Goal: Information Seeking & Learning: Check status

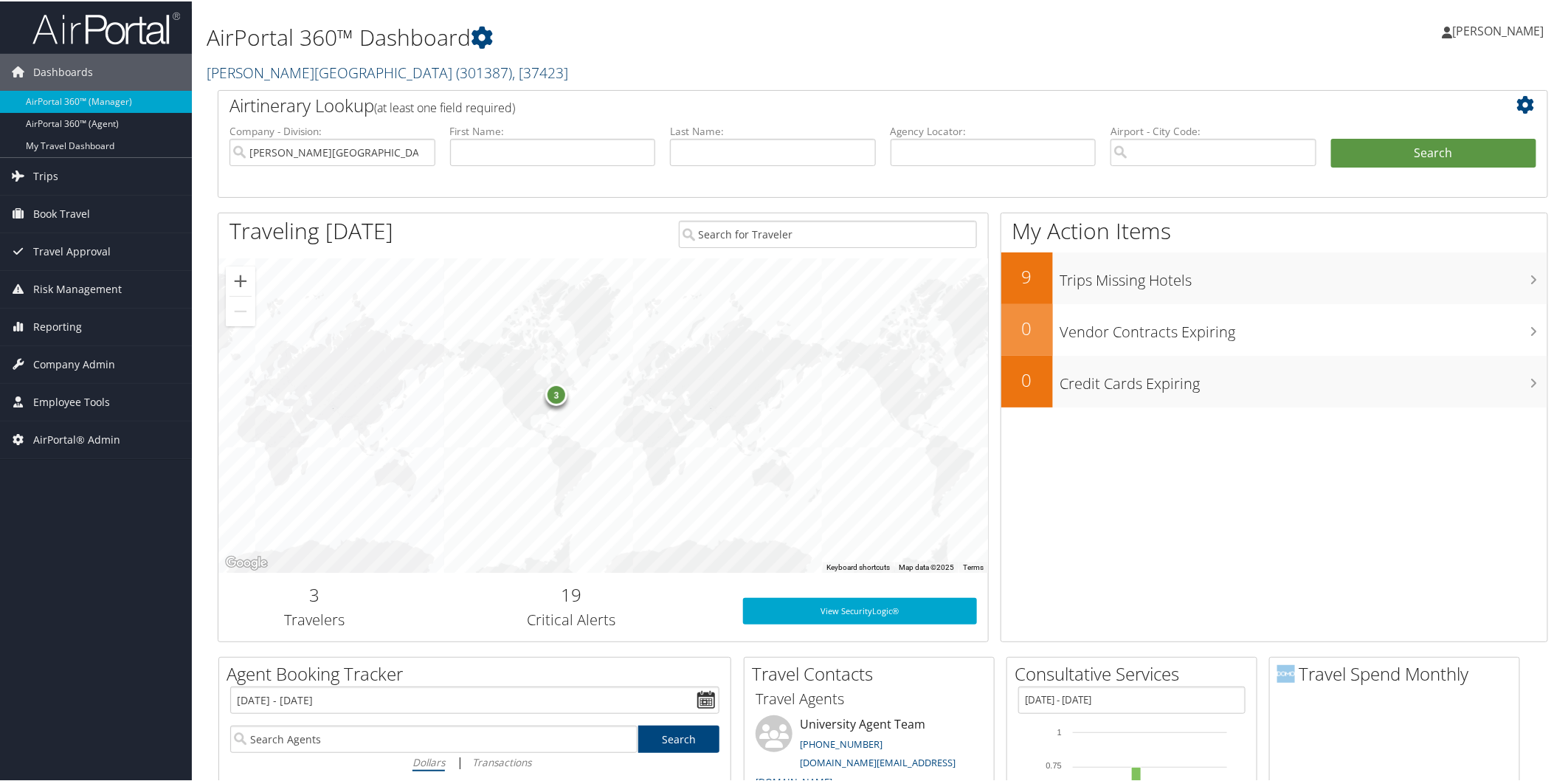
click at [302, 72] on link "[PERSON_NAME][GEOGRAPHIC_DATA] ( 301387 ) , [ 37423 ]" at bounding box center [387, 72] width 361 height 20
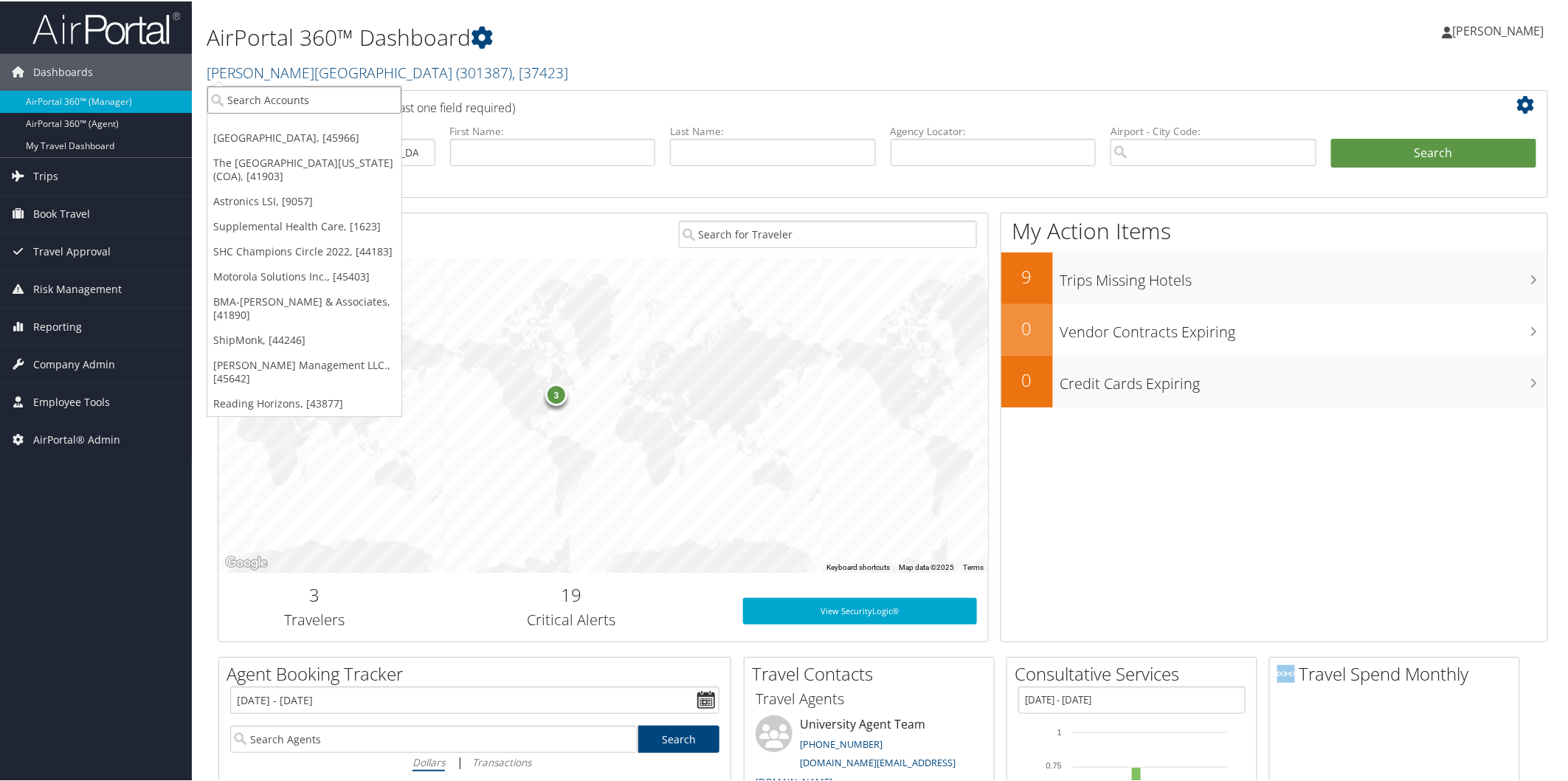
click at [282, 92] on input "search" at bounding box center [304, 99] width 194 height 27
type input "denton house"
click at [275, 135] on div "Account" at bounding box center [353, 139] width 307 height 13
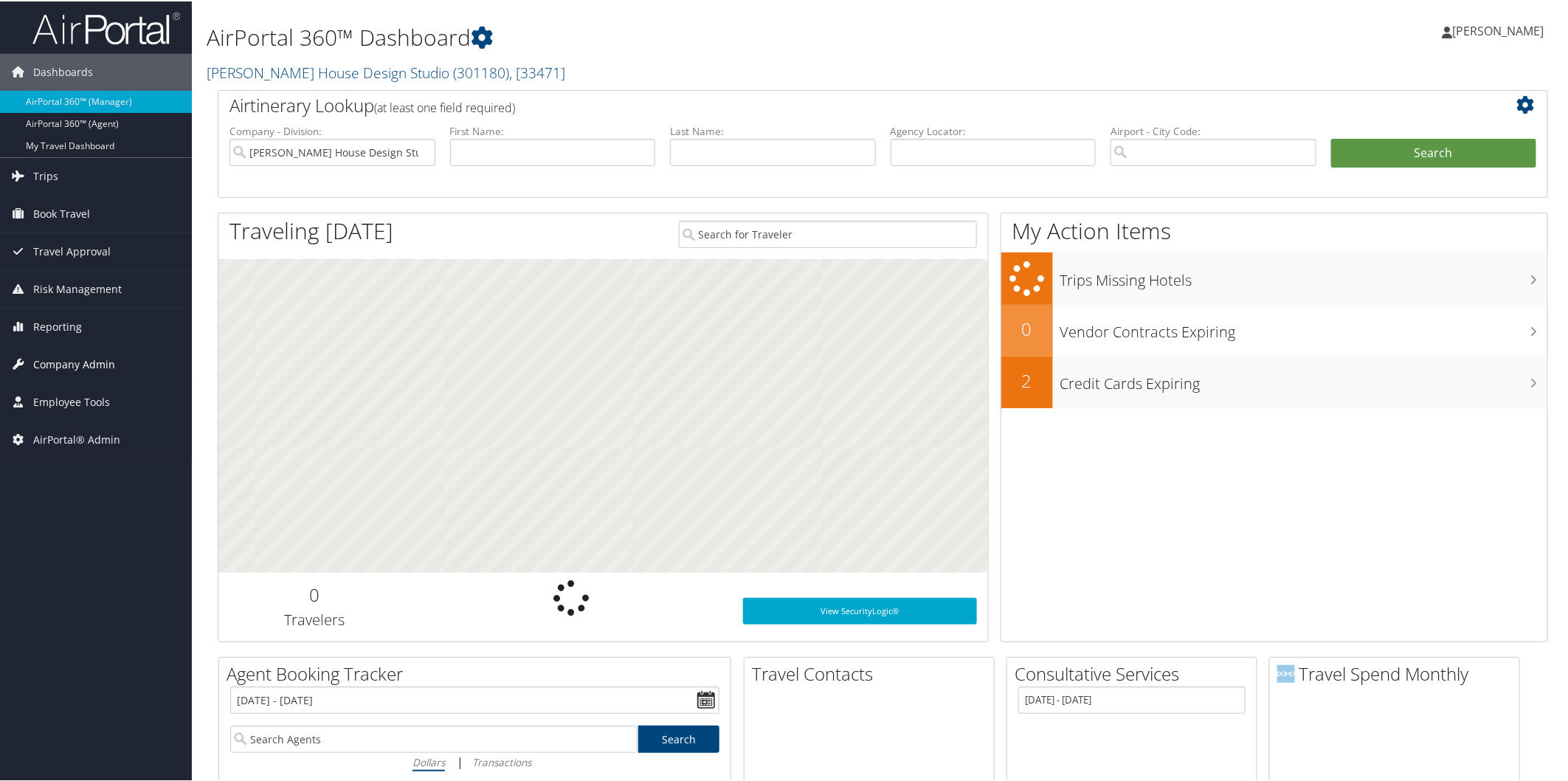
click at [102, 359] on span "Company Admin" at bounding box center [73, 363] width 82 height 37
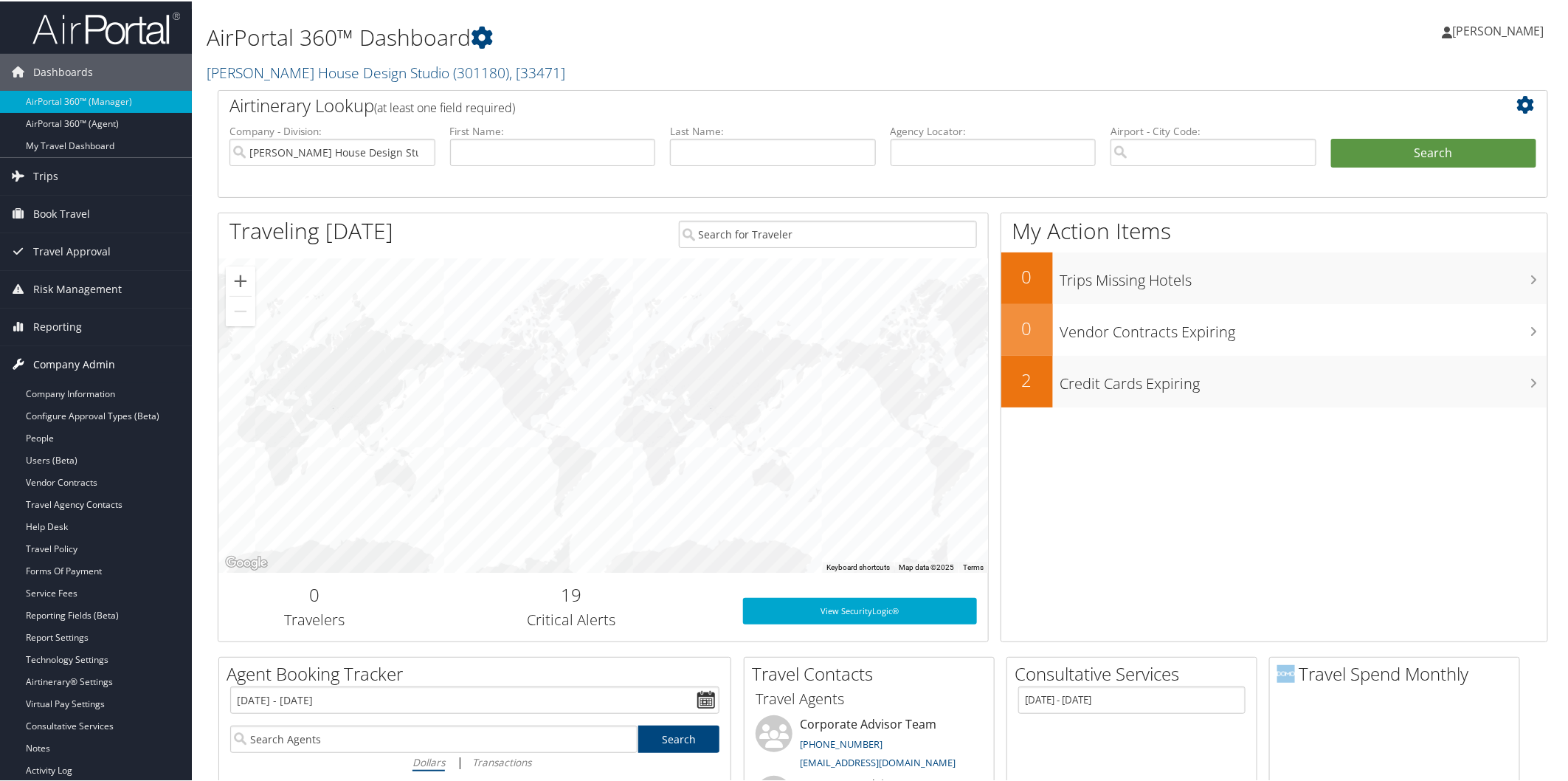
click at [115, 380] on link "Company Admin" at bounding box center [96, 363] width 192 height 37
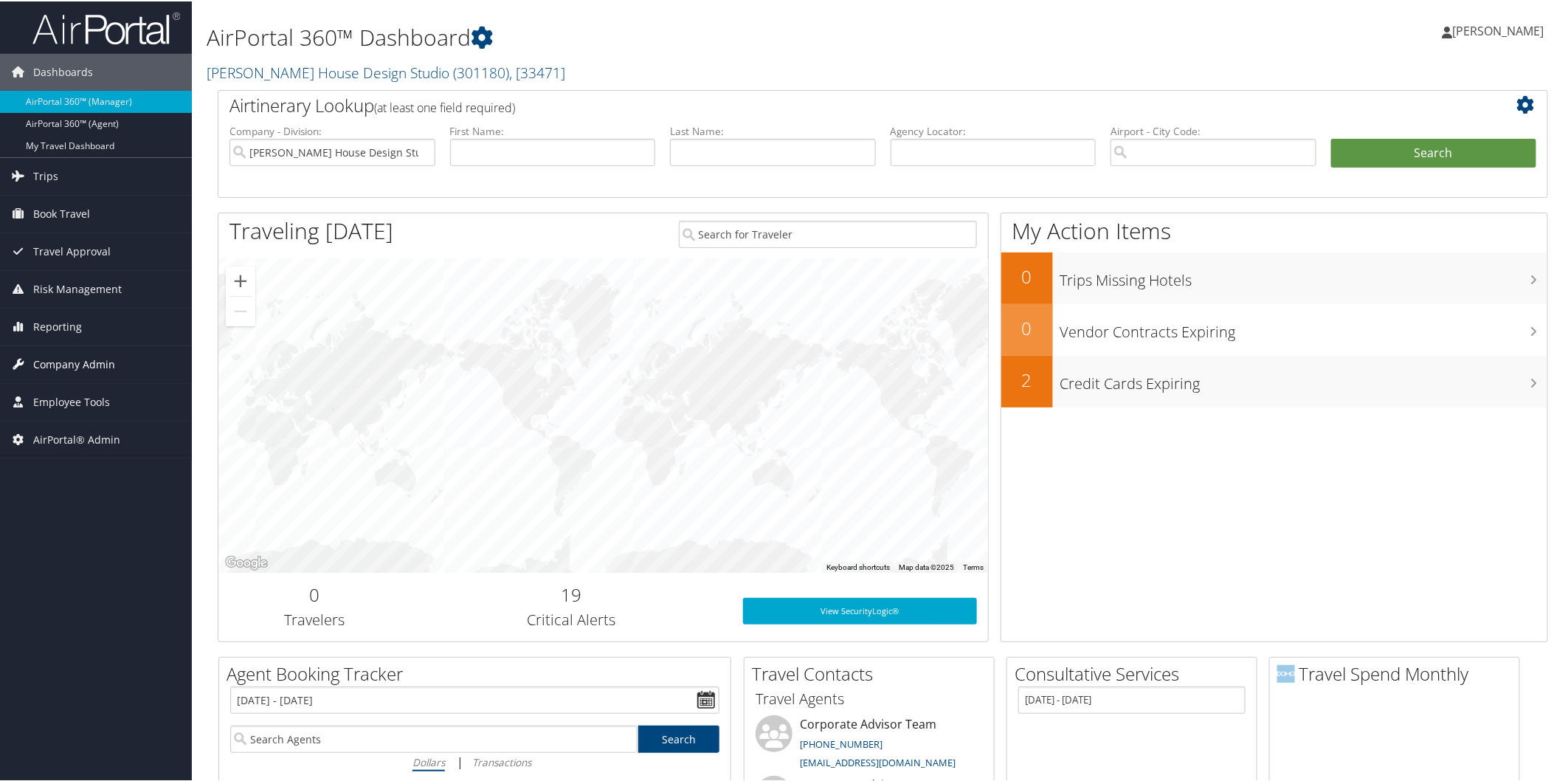
click at [105, 365] on span "Company Admin" at bounding box center [73, 363] width 82 height 37
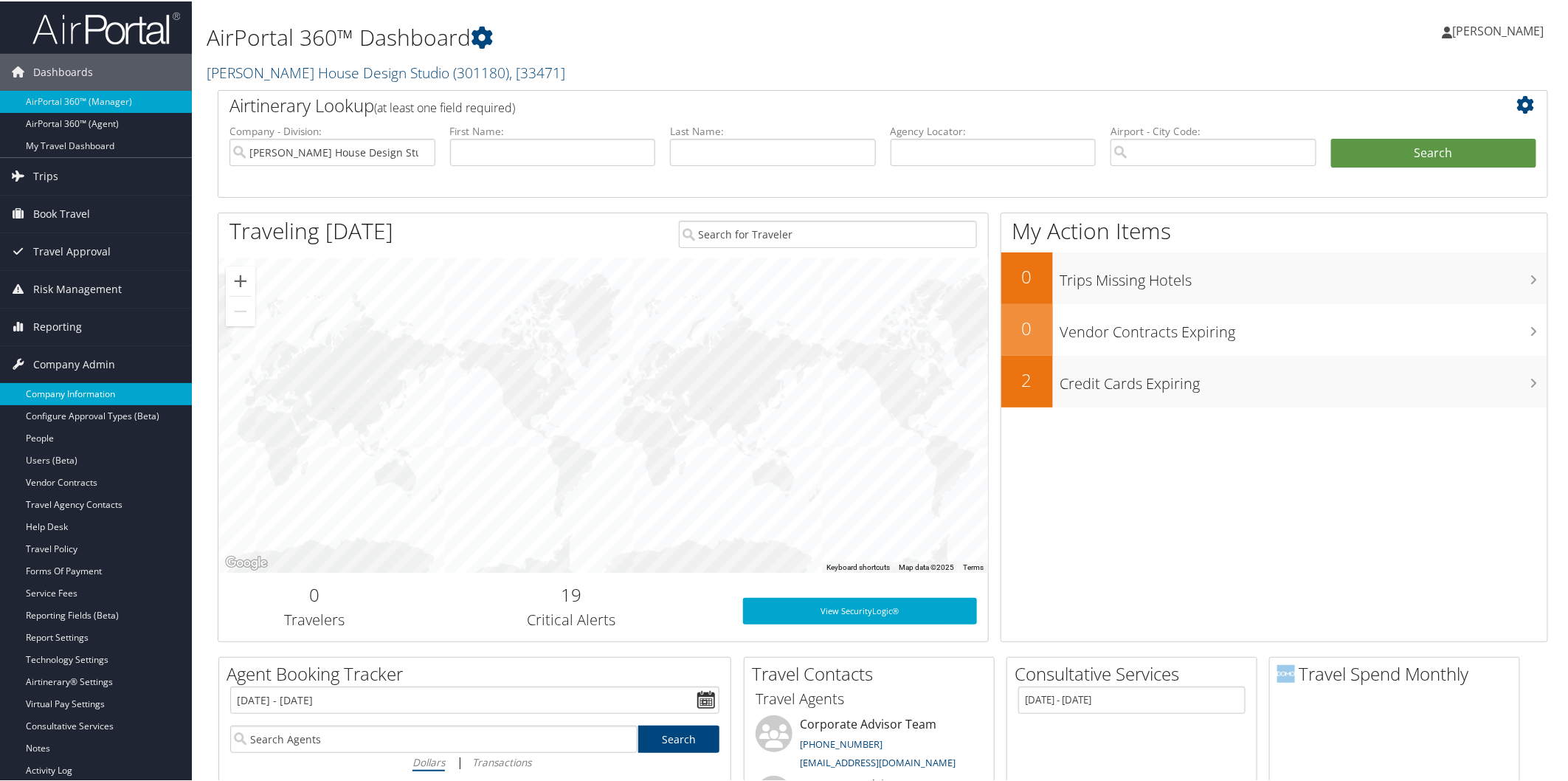
click at [104, 386] on link "Company Information" at bounding box center [96, 393] width 192 height 22
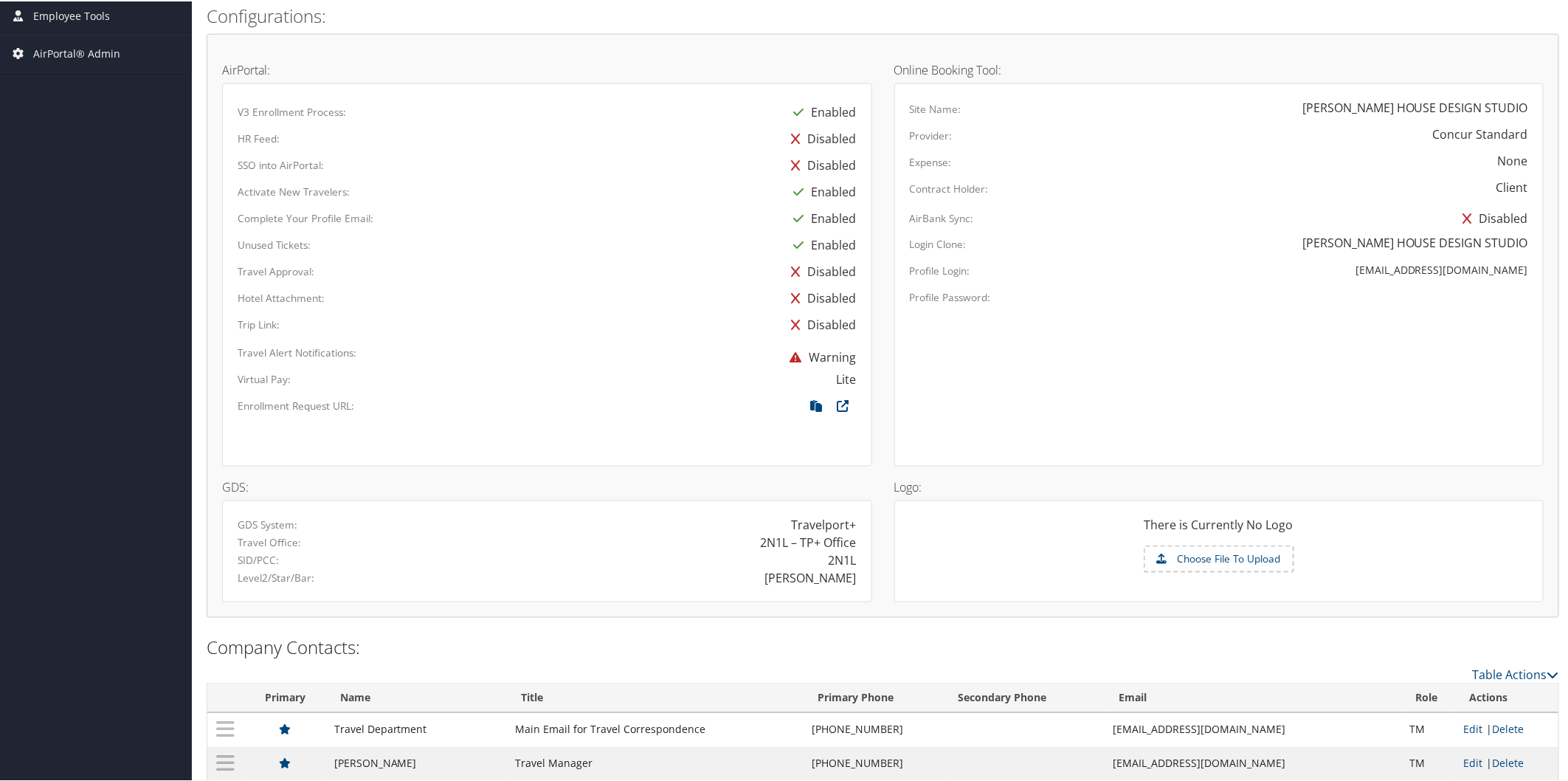
scroll to position [778, 0]
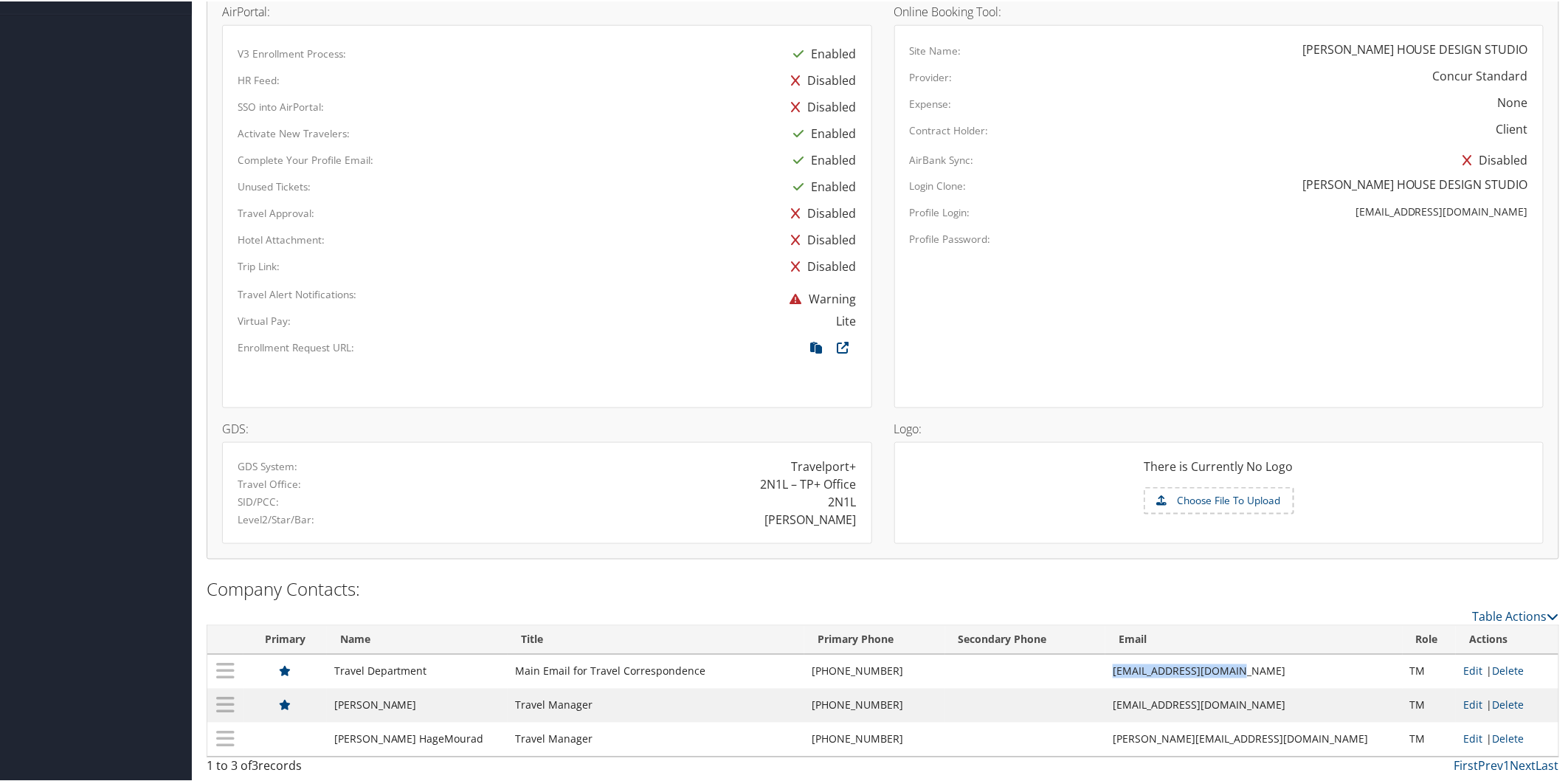
drag, startPoint x: 1152, startPoint y: 666, endPoint x: 1308, endPoint y: 671, distance: 156.1
click at [1308, 671] on td "Travel@dentonhouse.com" at bounding box center [1253, 670] width 296 height 34
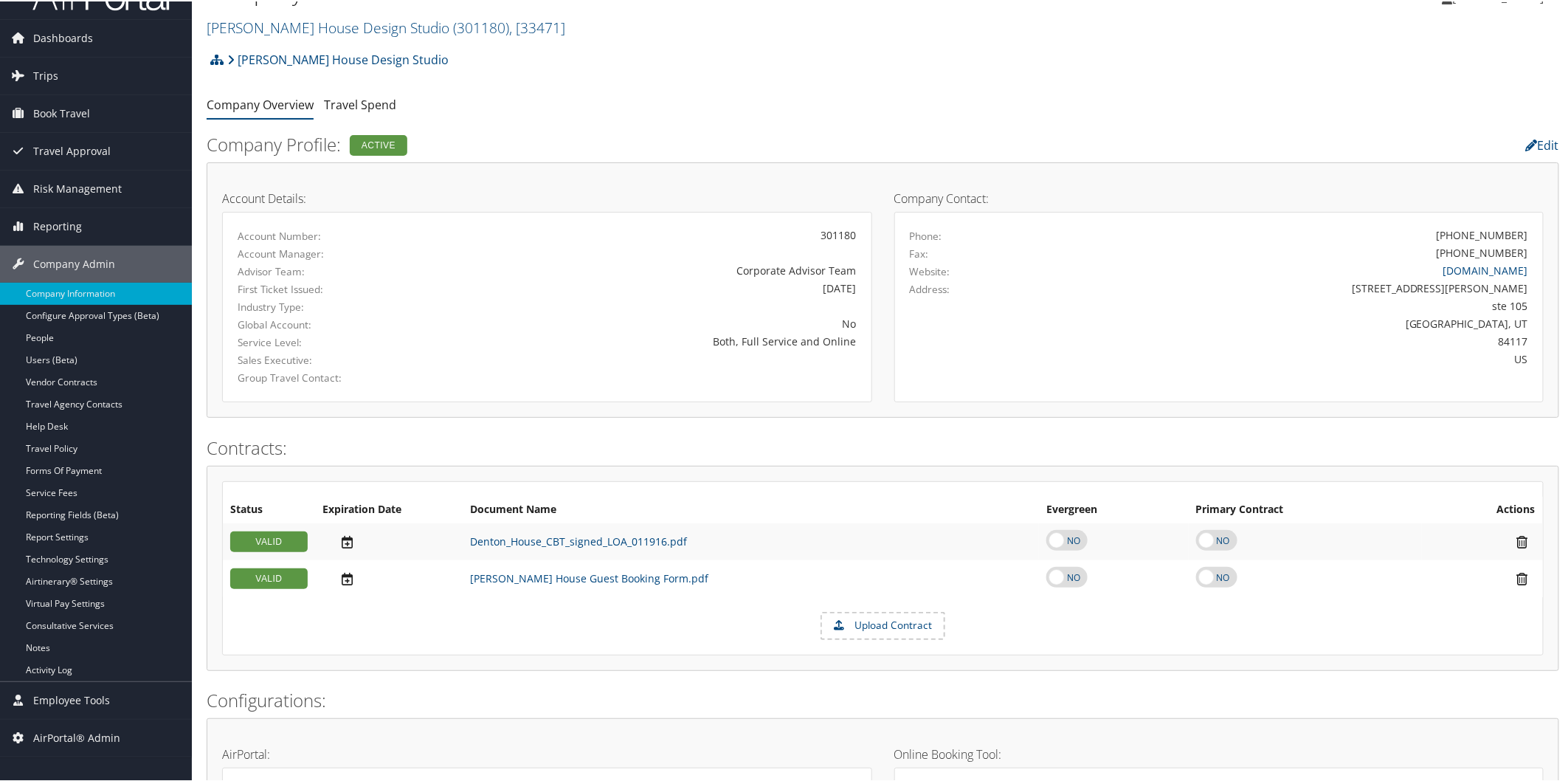
scroll to position [0, 0]
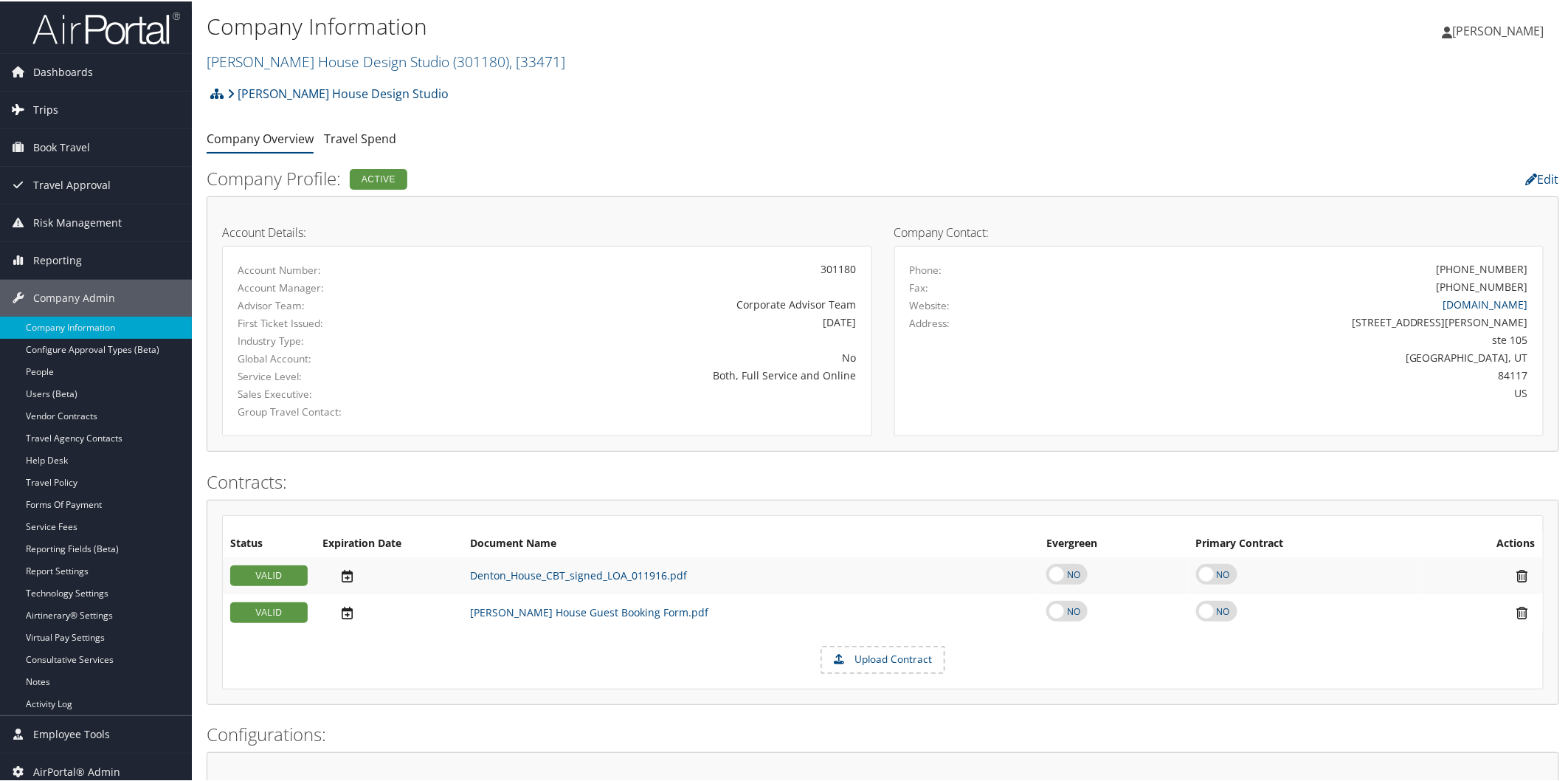
click at [38, 107] on span "Trips" at bounding box center [45, 109] width 25 height 37
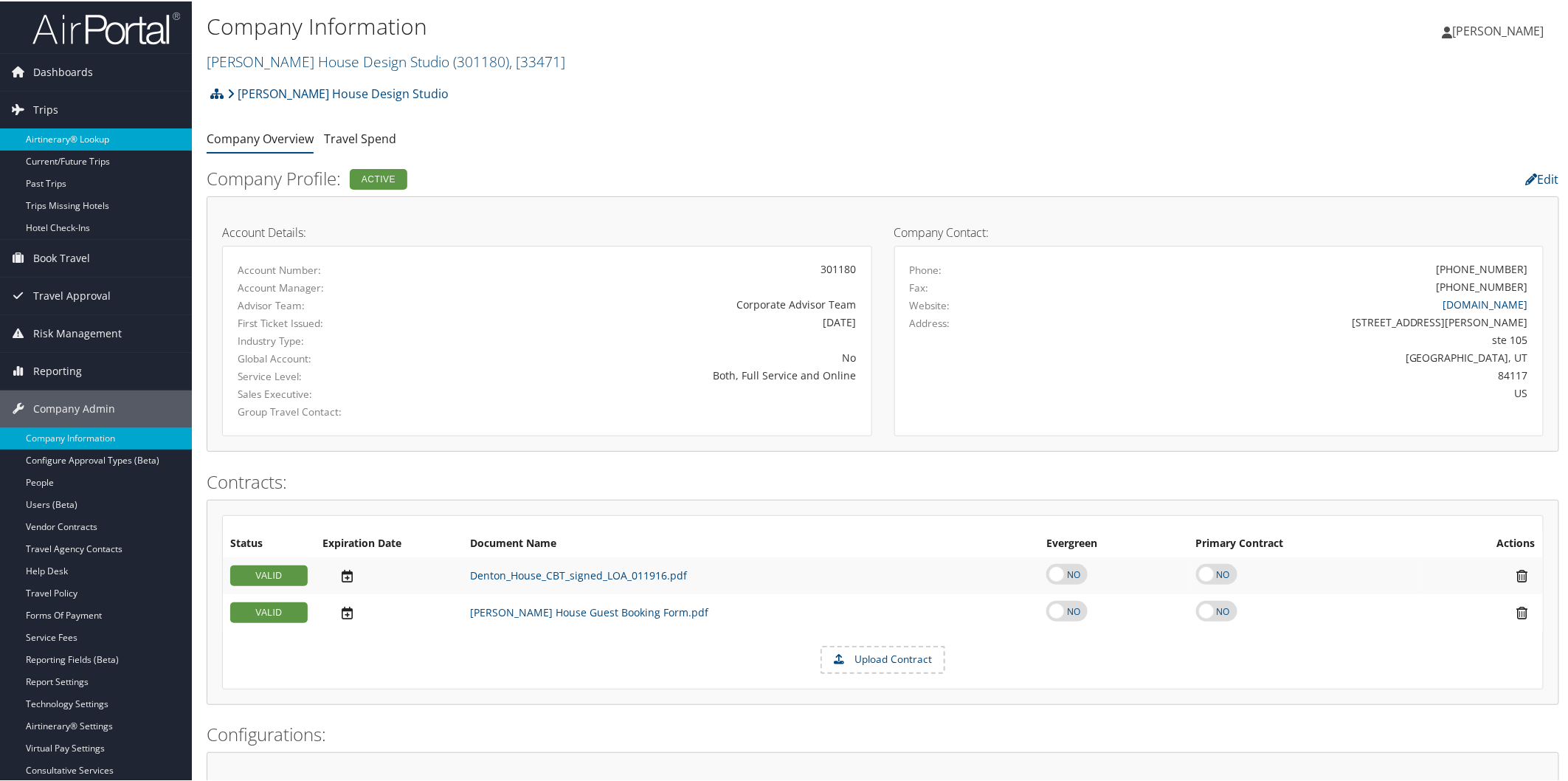
click at [53, 140] on link "Airtinerary® Lookup" at bounding box center [96, 138] width 192 height 22
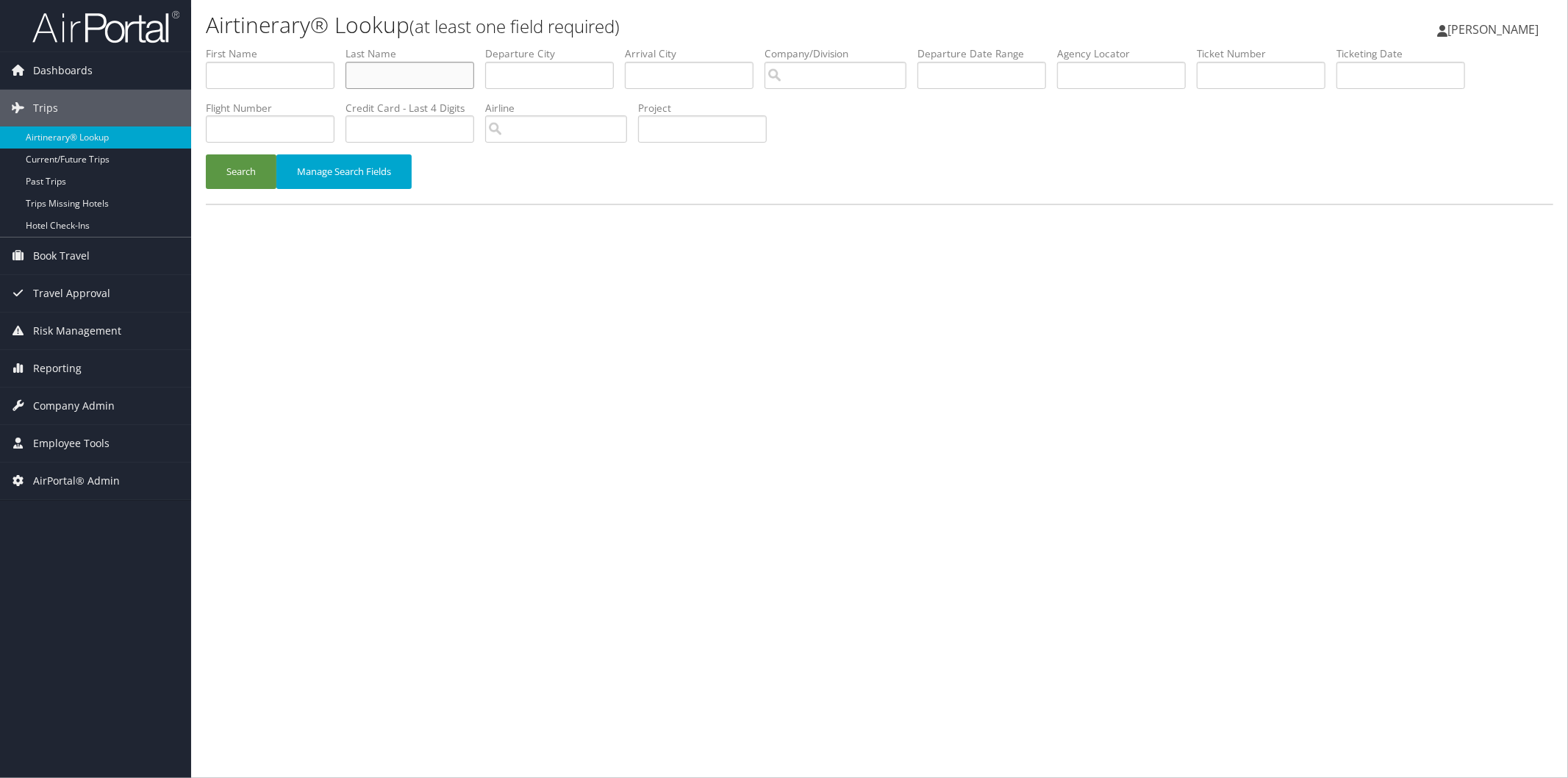
click at [391, 71] on input "text" at bounding box center [409, 76] width 128 height 27
type input "ellis"
click at [326, 84] on input "text" at bounding box center [269, 76] width 128 height 27
type input "joseph"
click at [252, 175] on button "Search" at bounding box center [241, 171] width 70 height 34
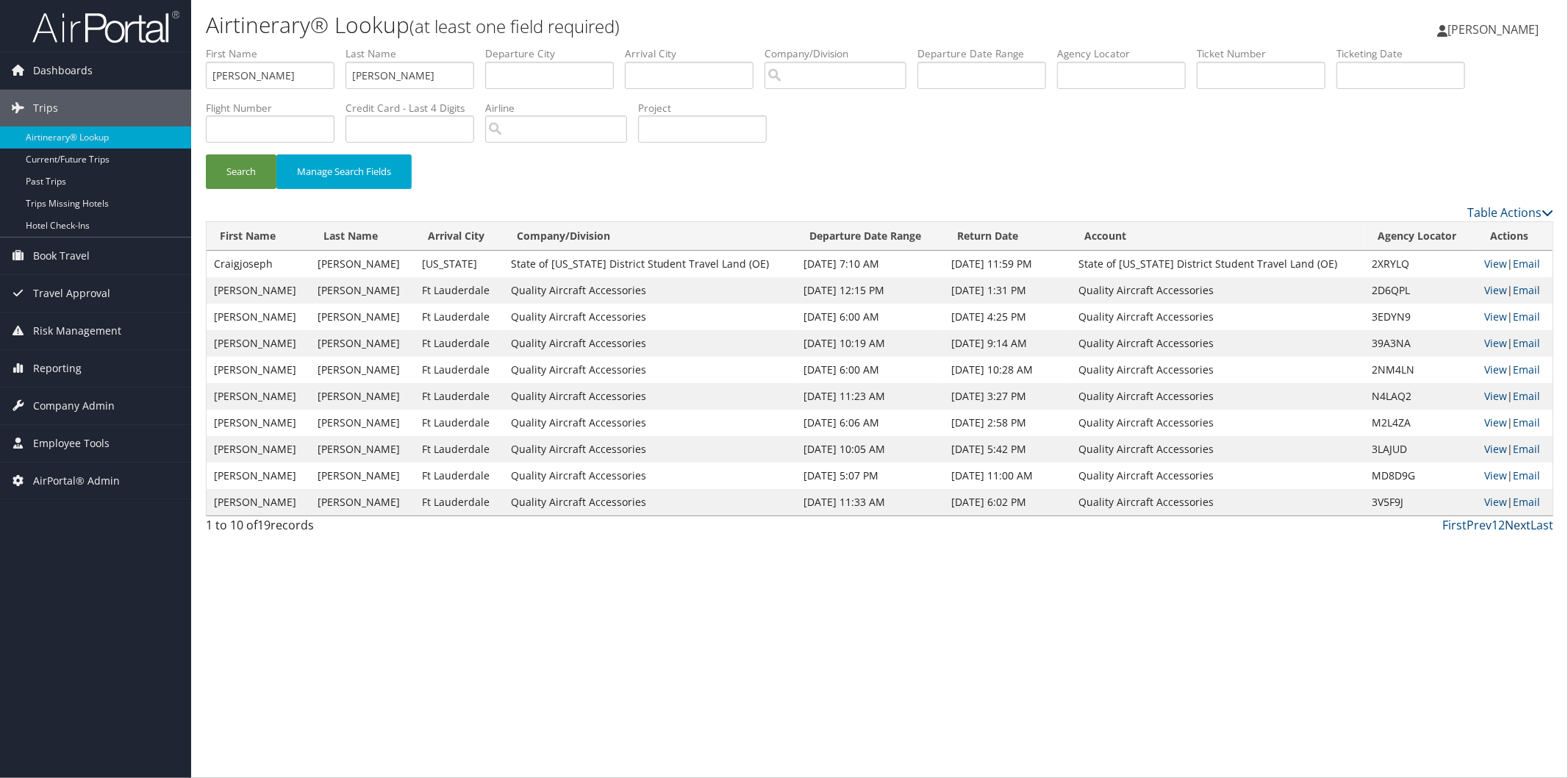
click at [1519, 526] on link "Next" at bounding box center [1517, 525] width 26 height 16
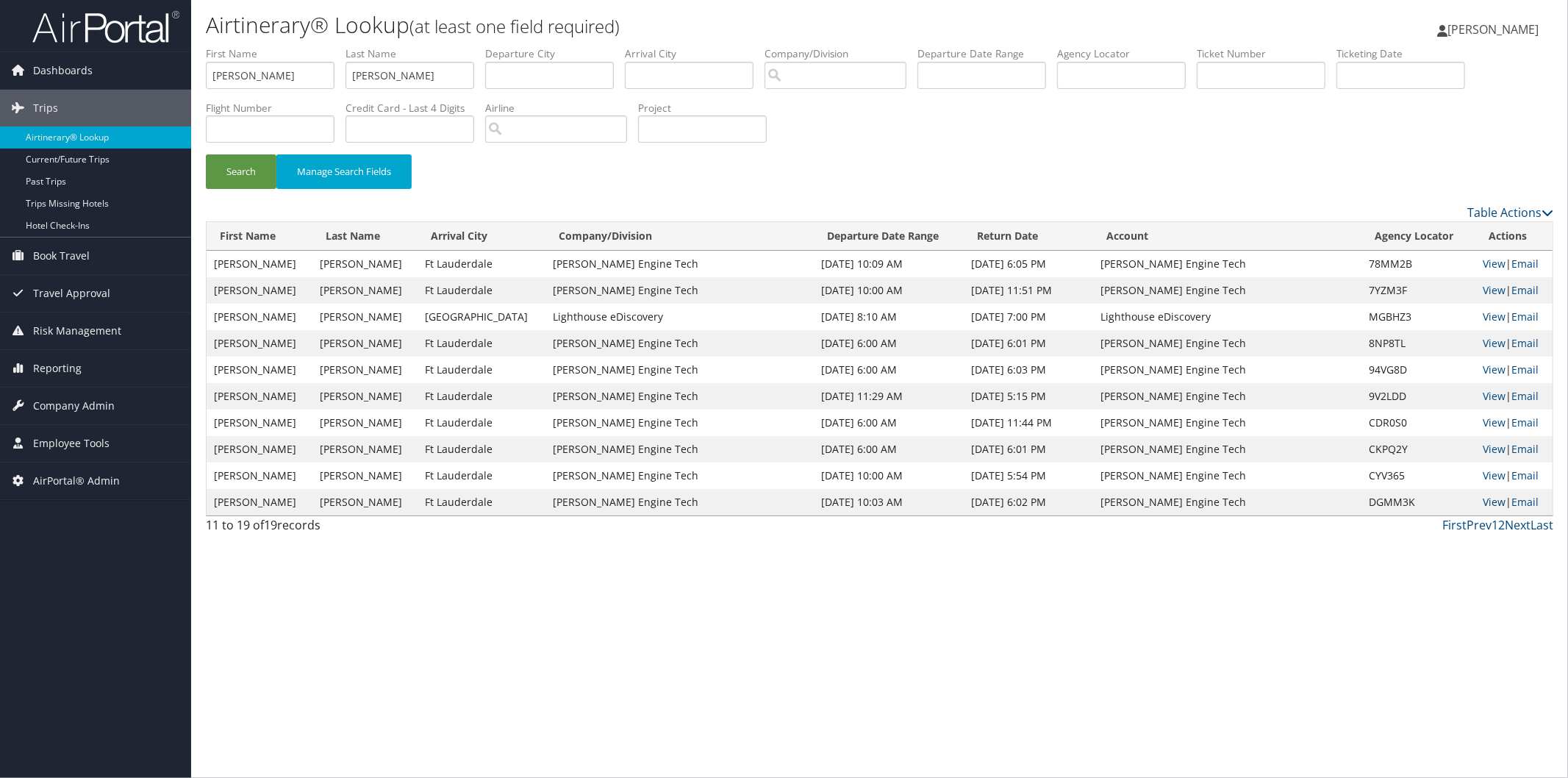
click at [1489, 501] on link "View" at bounding box center [1493, 502] width 23 height 14
click at [98, 407] on span "Company Admin" at bounding box center [73, 406] width 81 height 37
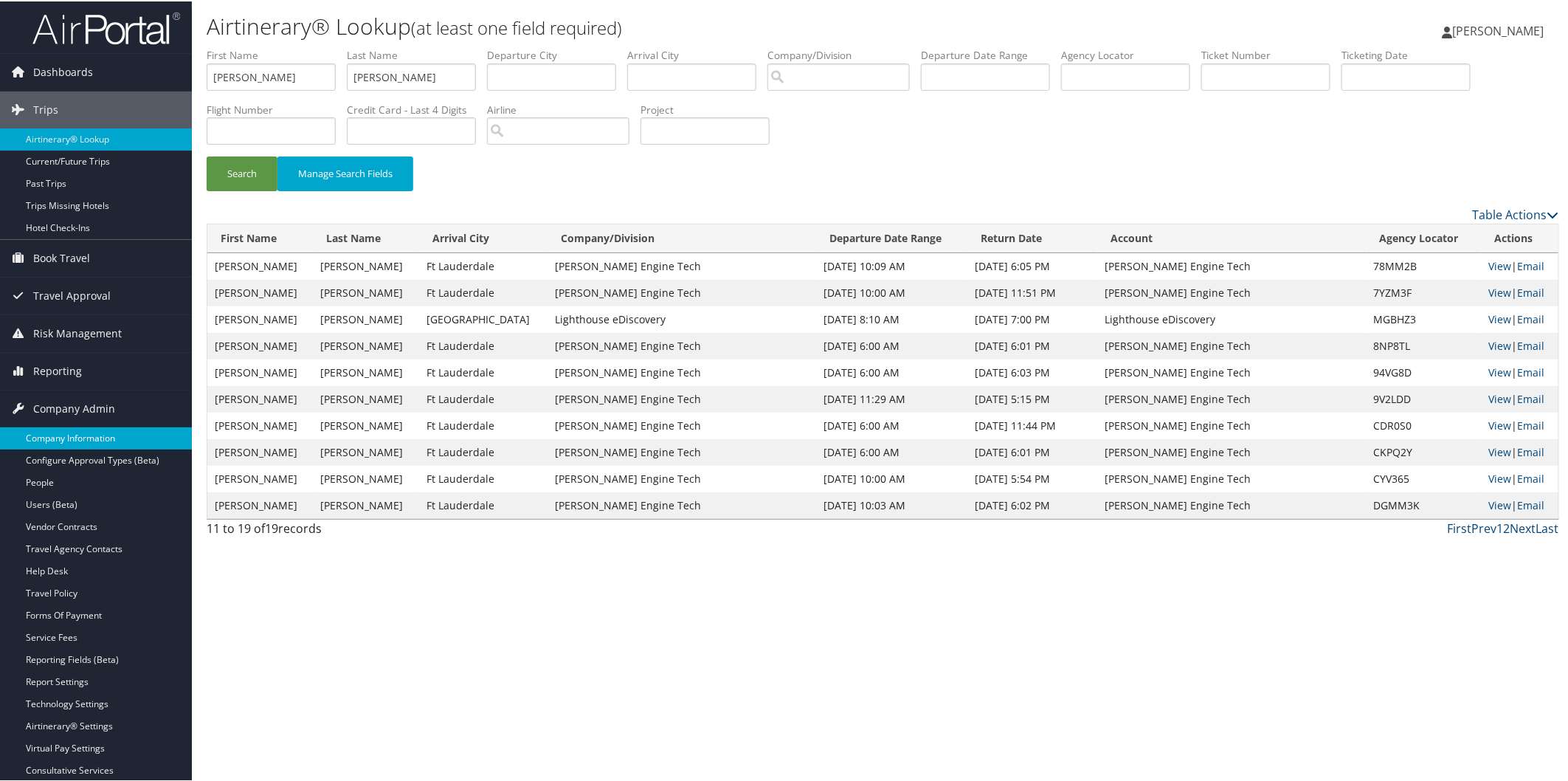
click at [90, 434] on link "Company Information" at bounding box center [96, 436] width 192 height 22
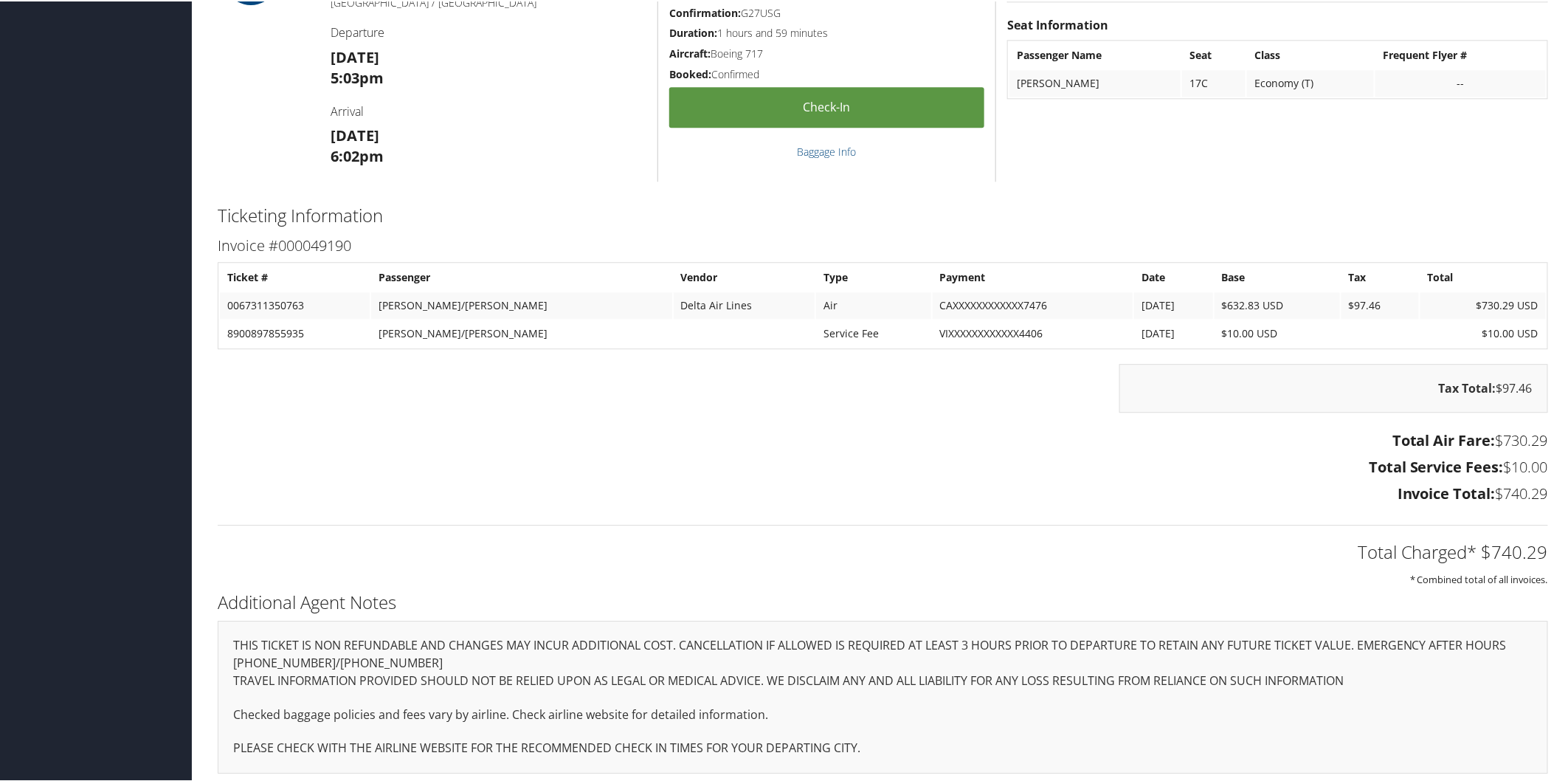
scroll to position [1893, 0]
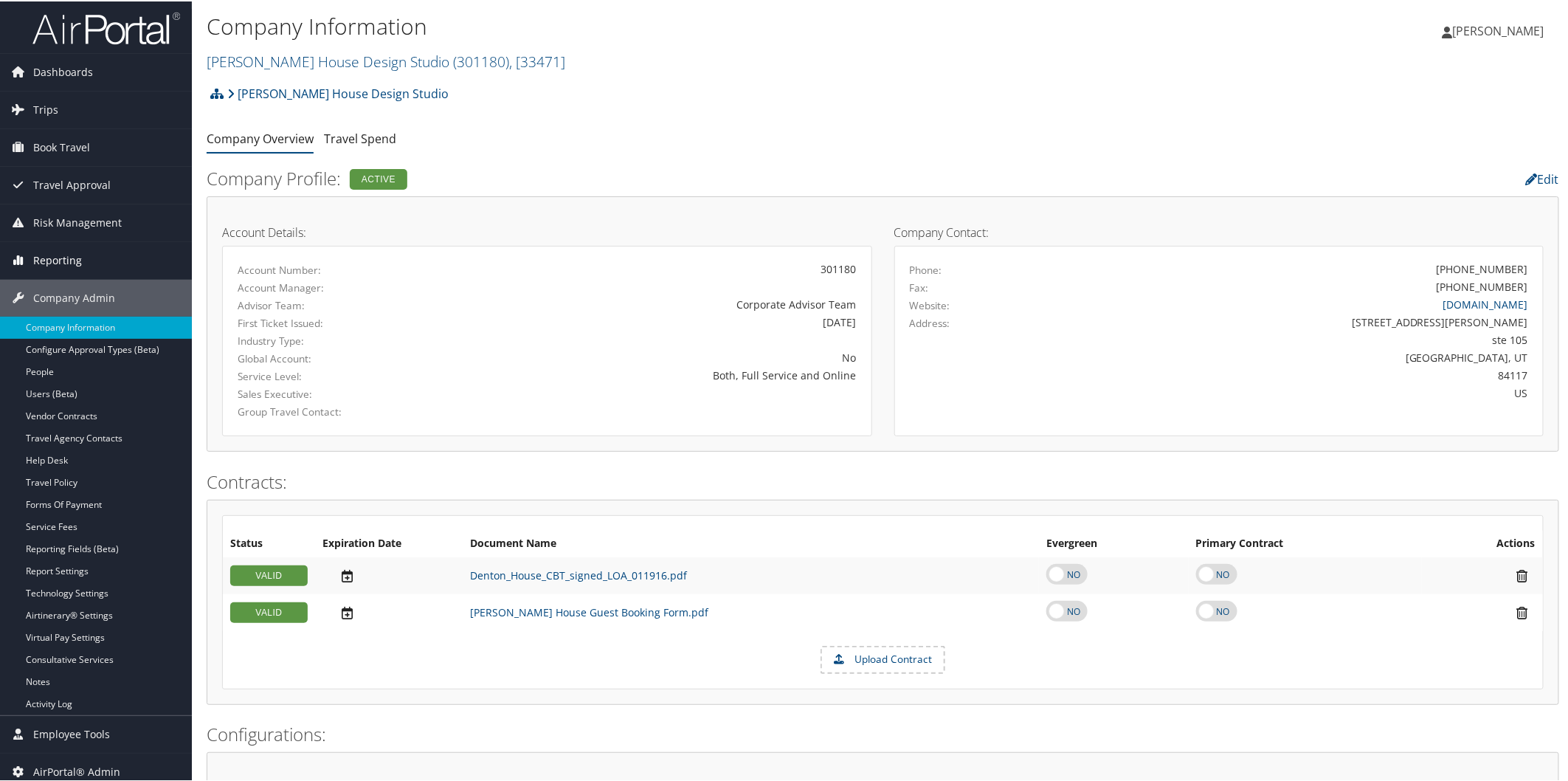
click at [43, 260] on span "Reporting" at bounding box center [57, 259] width 49 height 37
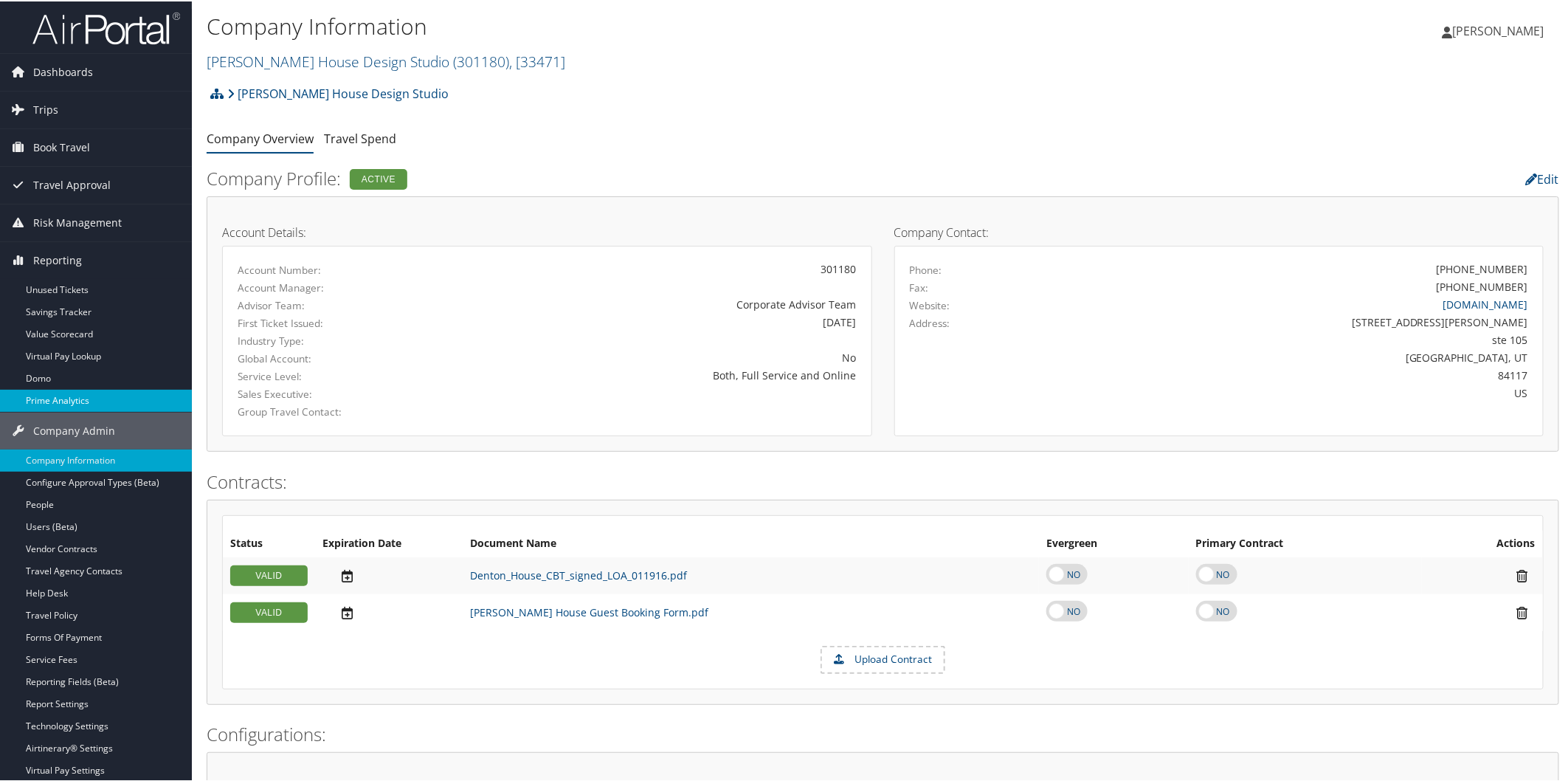
click at [96, 404] on link "Prime Analytics" at bounding box center [96, 399] width 192 height 22
click at [269, 62] on link "[PERSON_NAME][GEOGRAPHIC_DATA] ( 301180 ) , [ 33471 ]" at bounding box center [386, 61] width 359 height 20
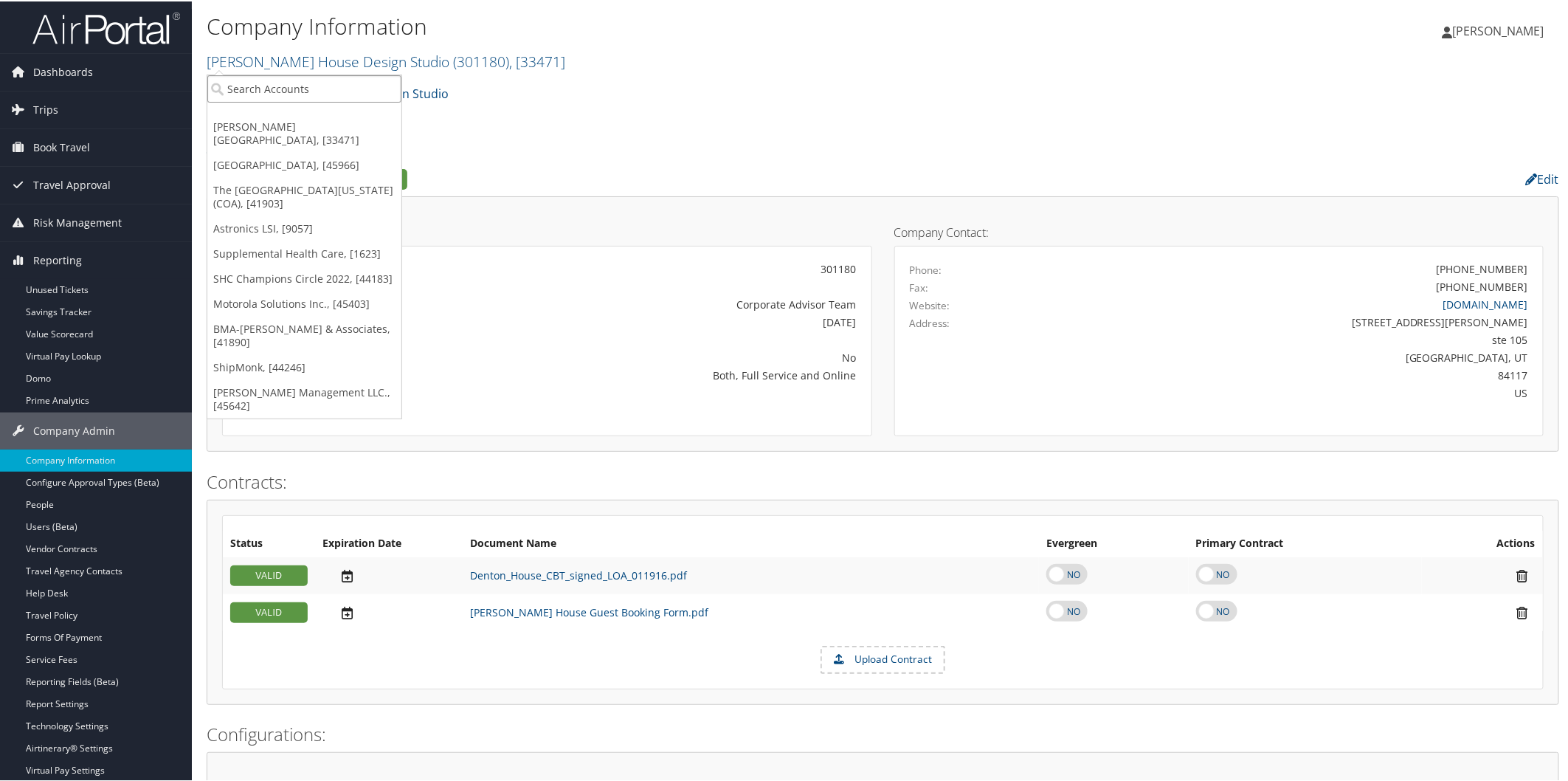
click at [253, 86] on input "search" at bounding box center [304, 88] width 194 height 27
type input "sct"
click at [242, 111] on div "SCT Operations, Inc. (302052), [45772]" at bounding box center [329, 115] width 260 height 13
